Goal: Task Accomplishment & Management: Use online tool/utility

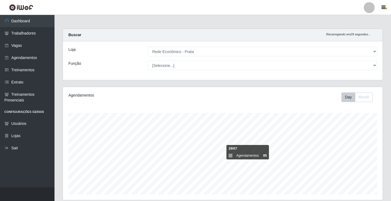
select select "192"
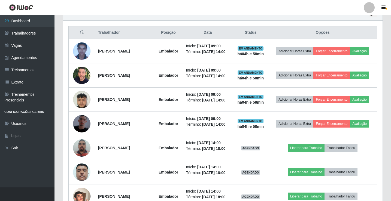
scroll to position [113, 319]
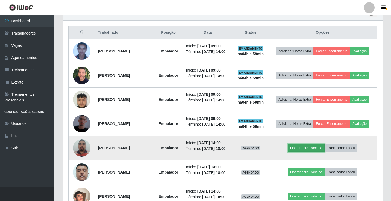
click at [319, 148] on button "Liberar para Trabalho" at bounding box center [305, 148] width 37 height 8
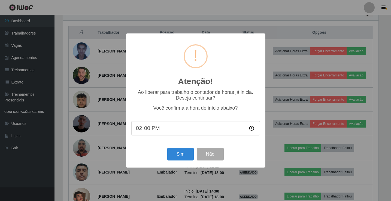
scroll to position [113, 317]
click at [186, 154] on button "Sim" at bounding box center [181, 154] width 26 height 13
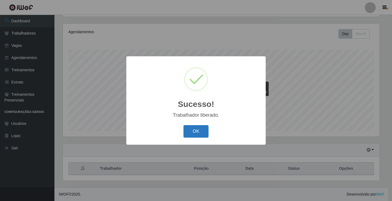
click at [202, 136] on button "OK" at bounding box center [195, 131] width 25 height 13
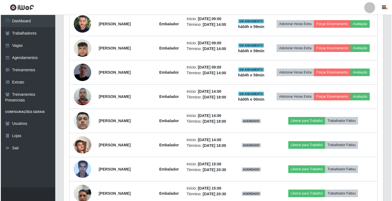
scroll to position [254, 0]
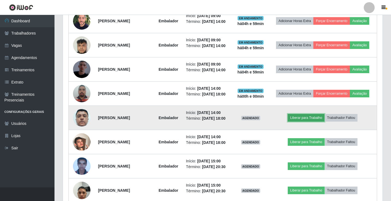
click at [297, 116] on button "Liberar para Trabalho" at bounding box center [305, 118] width 37 height 8
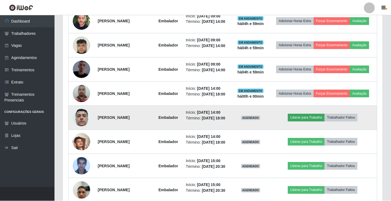
scroll to position [113, 317]
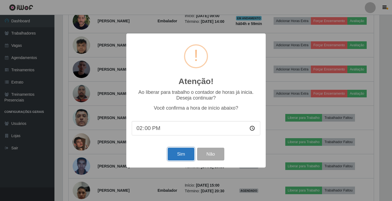
click at [183, 156] on button "Sim" at bounding box center [181, 154] width 26 height 13
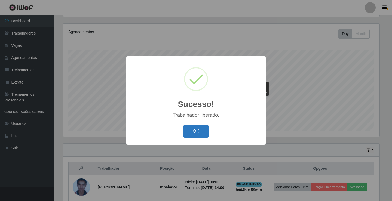
click at [201, 134] on button "OK" at bounding box center [195, 131] width 25 height 13
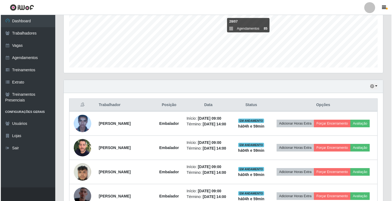
scroll to position [200, 0]
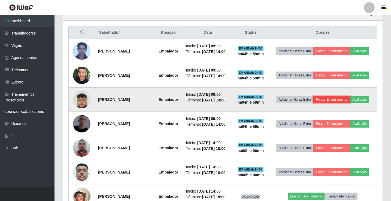
click at [339, 99] on button "Forçar Encerramento" at bounding box center [331, 100] width 36 height 8
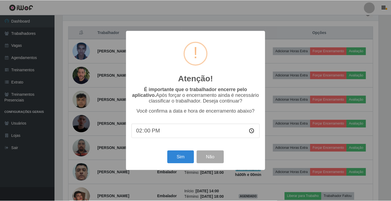
scroll to position [113, 317]
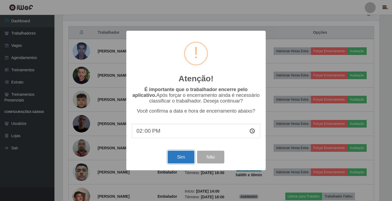
click at [176, 159] on button "Sim" at bounding box center [181, 157] width 26 height 13
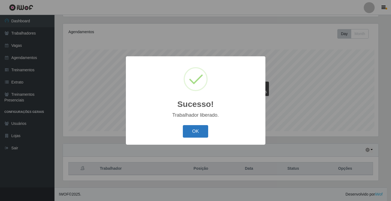
scroll to position [0, 0]
click at [200, 132] on button "OK" at bounding box center [195, 131] width 25 height 13
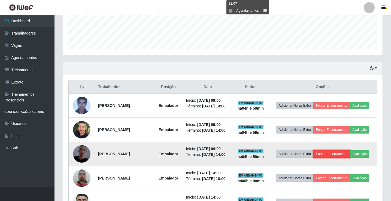
click at [336, 156] on button "Forçar Encerramento" at bounding box center [331, 154] width 36 height 8
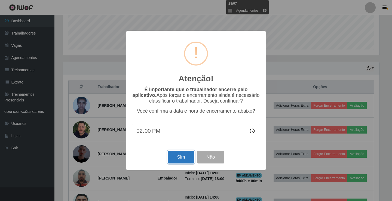
click at [177, 162] on button "Sim" at bounding box center [181, 157] width 26 height 13
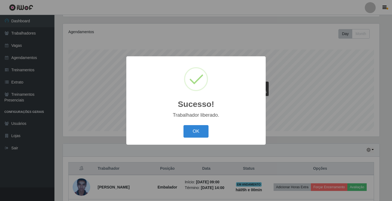
click at [183, 125] on button "OK" at bounding box center [195, 131] width 25 height 13
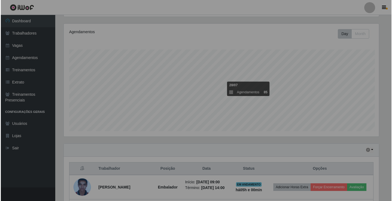
scroll to position [113, 319]
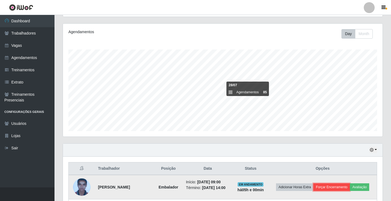
click at [335, 185] on button "Forçar Encerramento" at bounding box center [331, 187] width 36 height 8
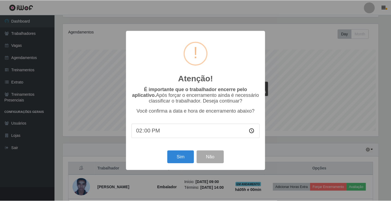
scroll to position [113, 317]
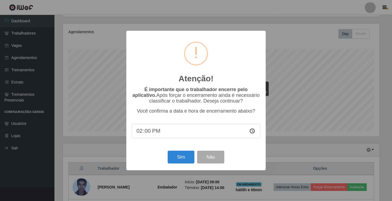
click at [180, 152] on div "Sim Não" at bounding box center [196, 157] width 128 height 16
click at [185, 157] on button "Sim" at bounding box center [181, 157] width 26 height 13
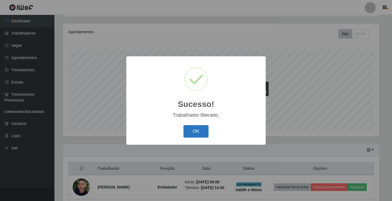
click at [197, 132] on button "OK" at bounding box center [195, 131] width 25 height 13
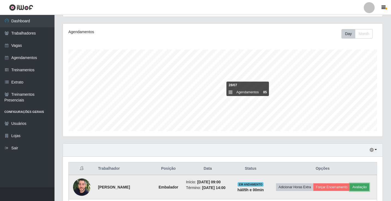
click at [364, 188] on button "Avaliação" at bounding box center [358, 187] width 19 height 8
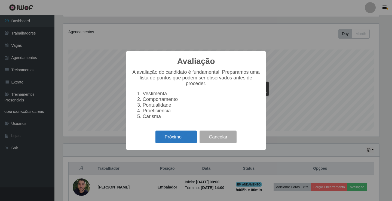
click at [176, 143] on button "Próximo →" at bounding box center [175, 137] width 41 height 13
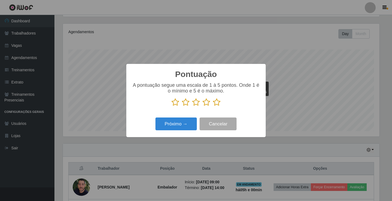
click at [215, 105] on icon at bounding box center [217, 102] width 8 height 8
click at [213, 106] on input "radio" at bounding box center [213, 106] width 0 height 0
click at [186, 125] on button "Próximo →" at bounding box center [175, 124] width 41 height 13
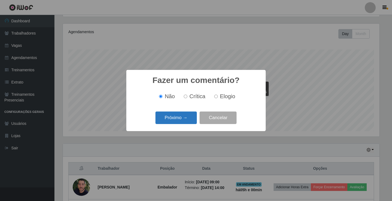
click at [186, 117] on button "Próximo →" at bounding box center [175, 118] width 41 height 13
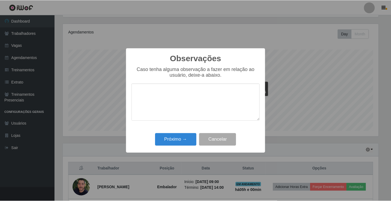
scroll to position [272058, 271854]
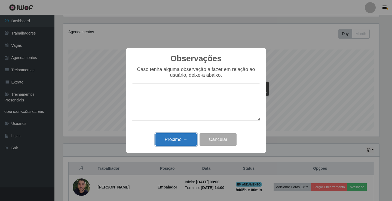
click at [185, 140] on button "Próximo →" at bounding box center [175, 139] width 41 height 13
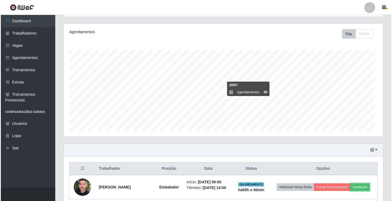
scroll to position [113, 319]
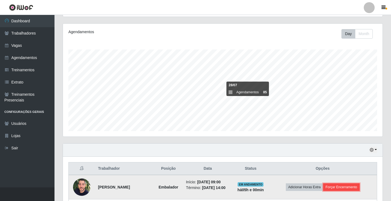
click at [355, 185] on button "Forçar Encerramento" at bounding box center [341, 187] width 36 height 8
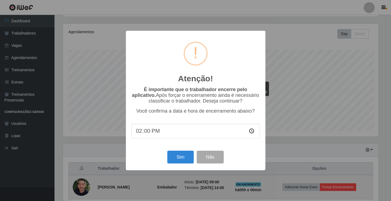
scroll to position [113, 317]
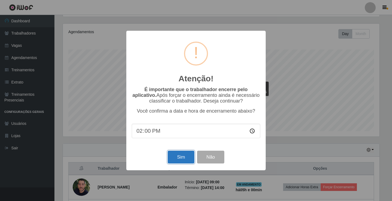
click at [175, 160] on button "Sim" at bounding box center [181, 157] width 26 height 13
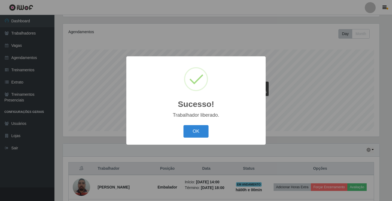
click at [183, 125] on button "OK" at bounding box center [195, 131] width 25 height 13
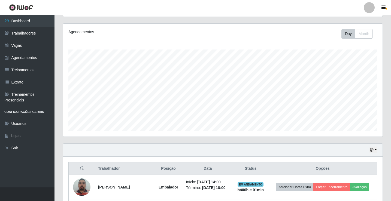
scroll to position [172, 0]
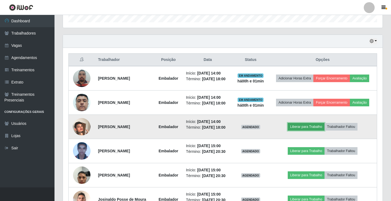
click at [302, 128] on button "Liberar para Trabalho" at bounding box center [305, 127] width 37 height 8
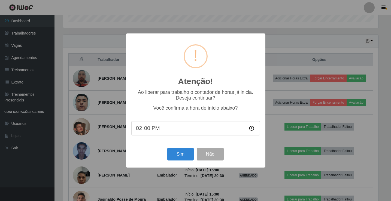
scroll to position [113, 317]
click at [173, 158] on button "Sim" at bounding box center [181, 154] width 26 height 13
